Goal: Information Seeking & Learning: Find specific fact

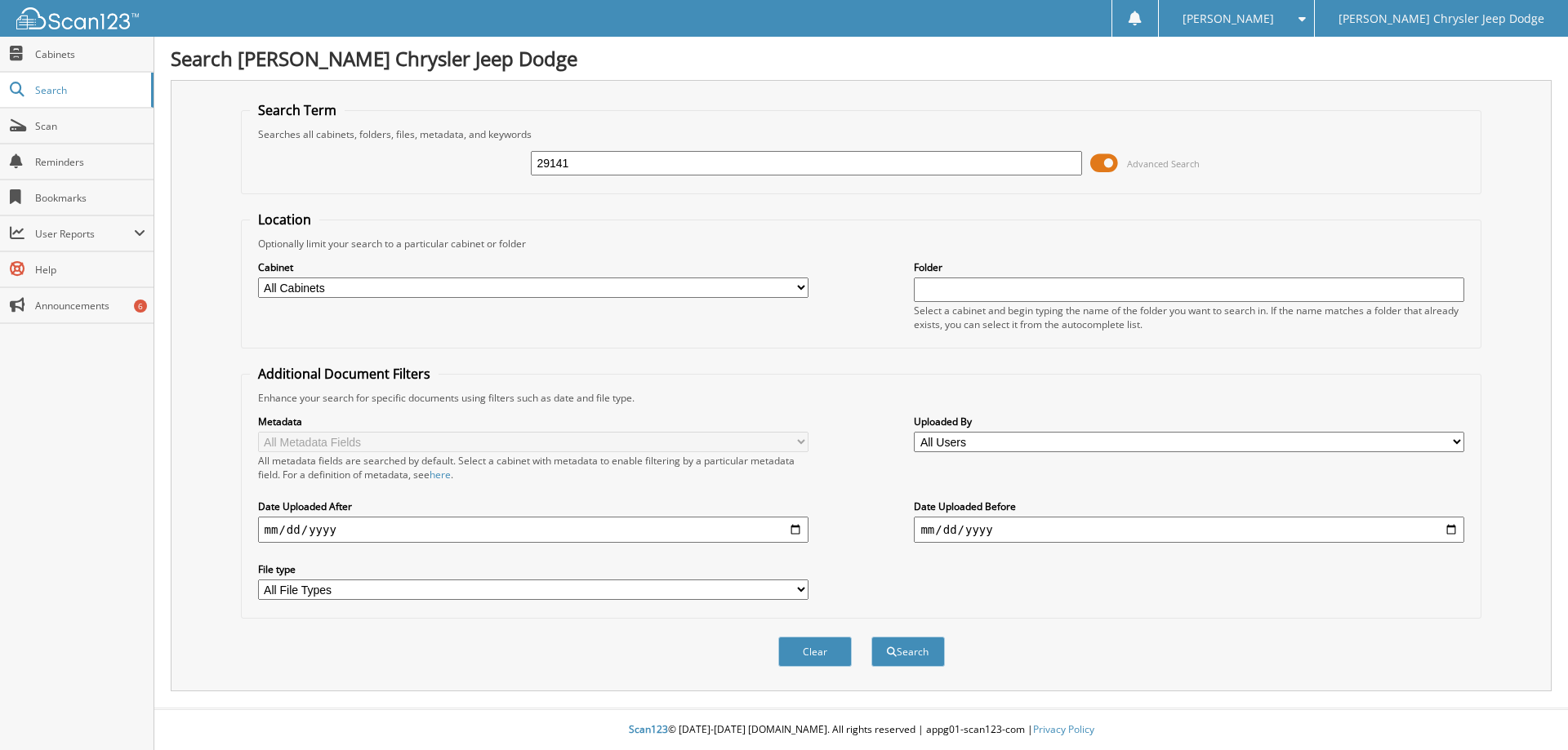
type input "29141"
click at [871, 637] on button "Search" at bounding box center [908, 652] width 74 height 30
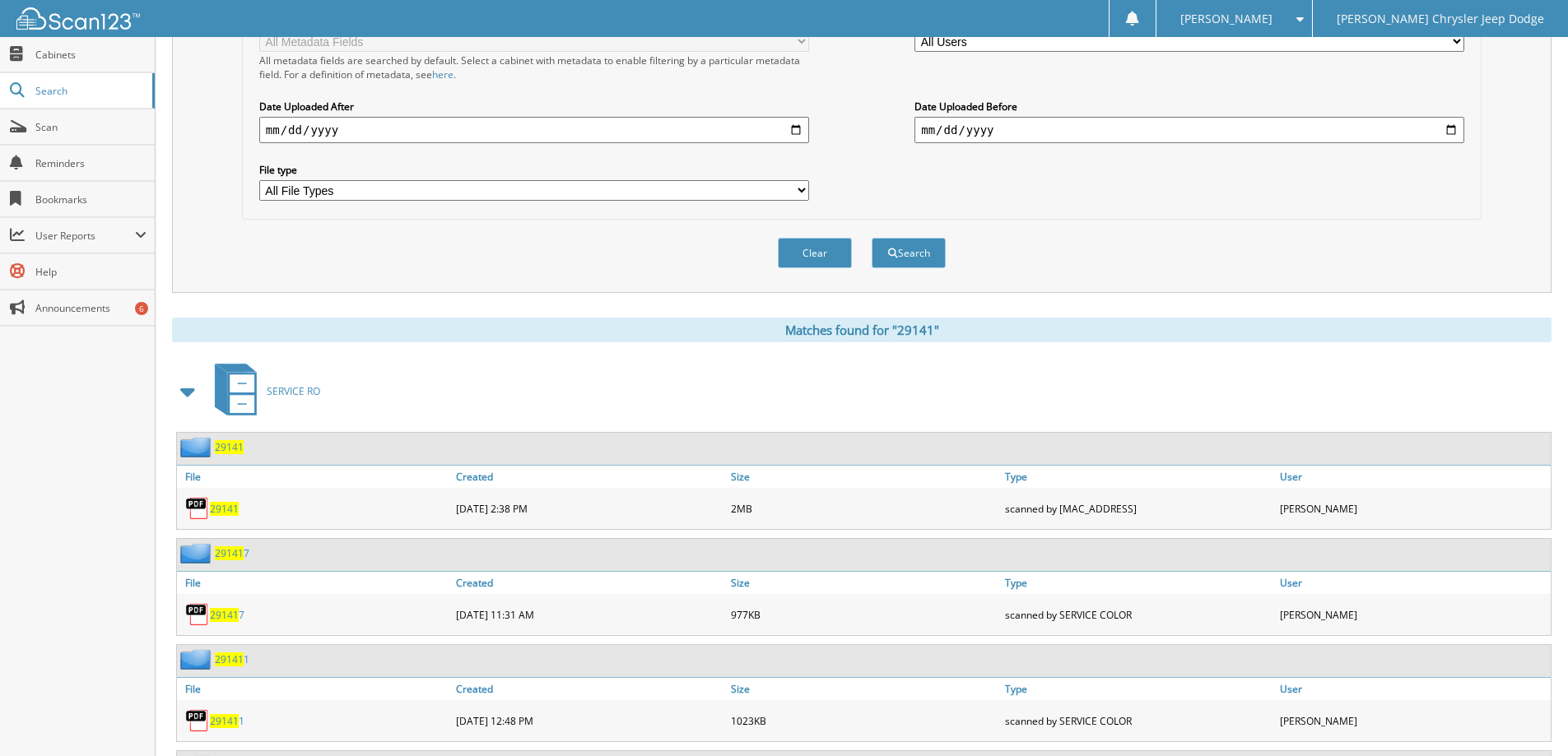
scroll to position [411, 0]
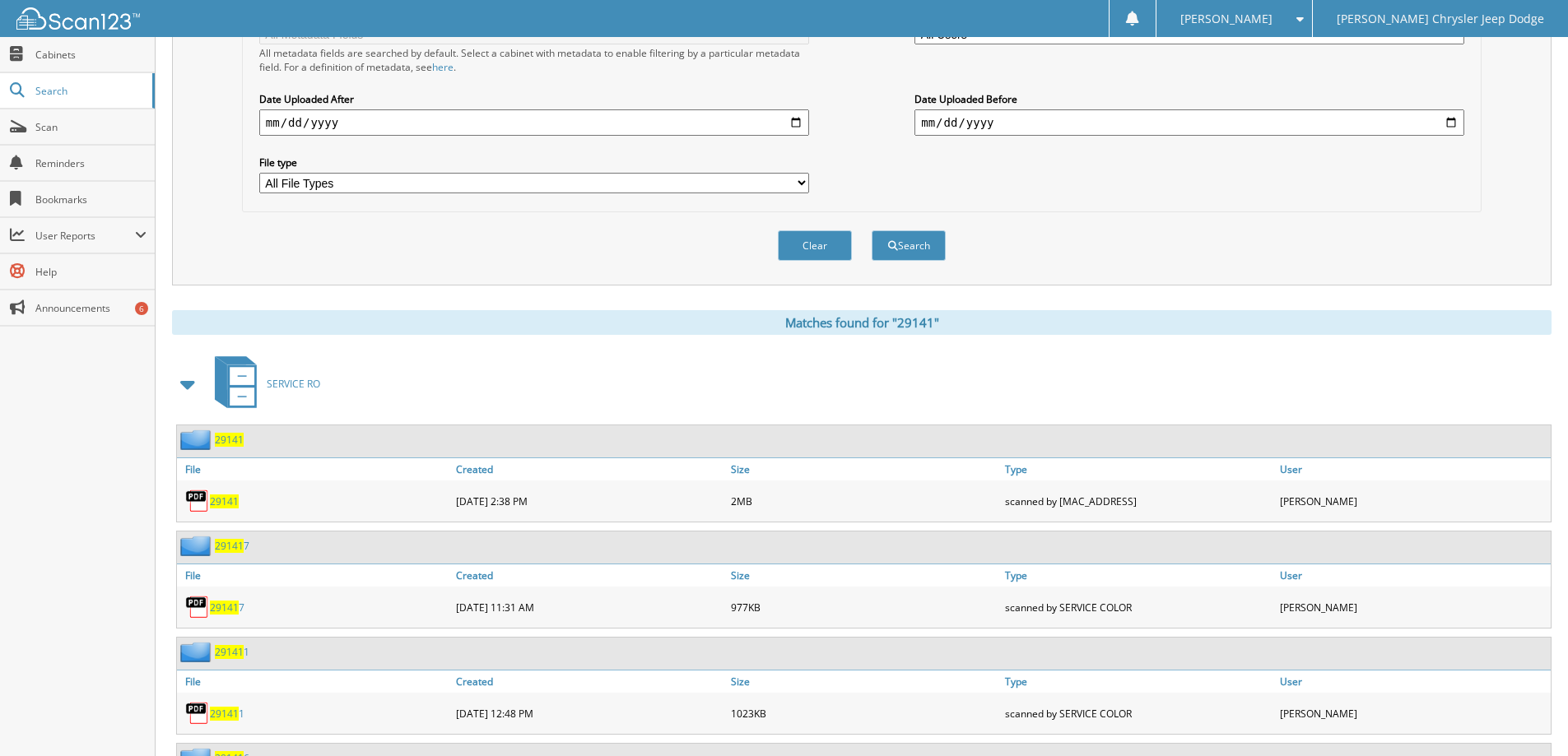
click at [230, 500] on span "29141" at bounding box center [224, 501] width 29 height 14
